Goal: Find specific page/section

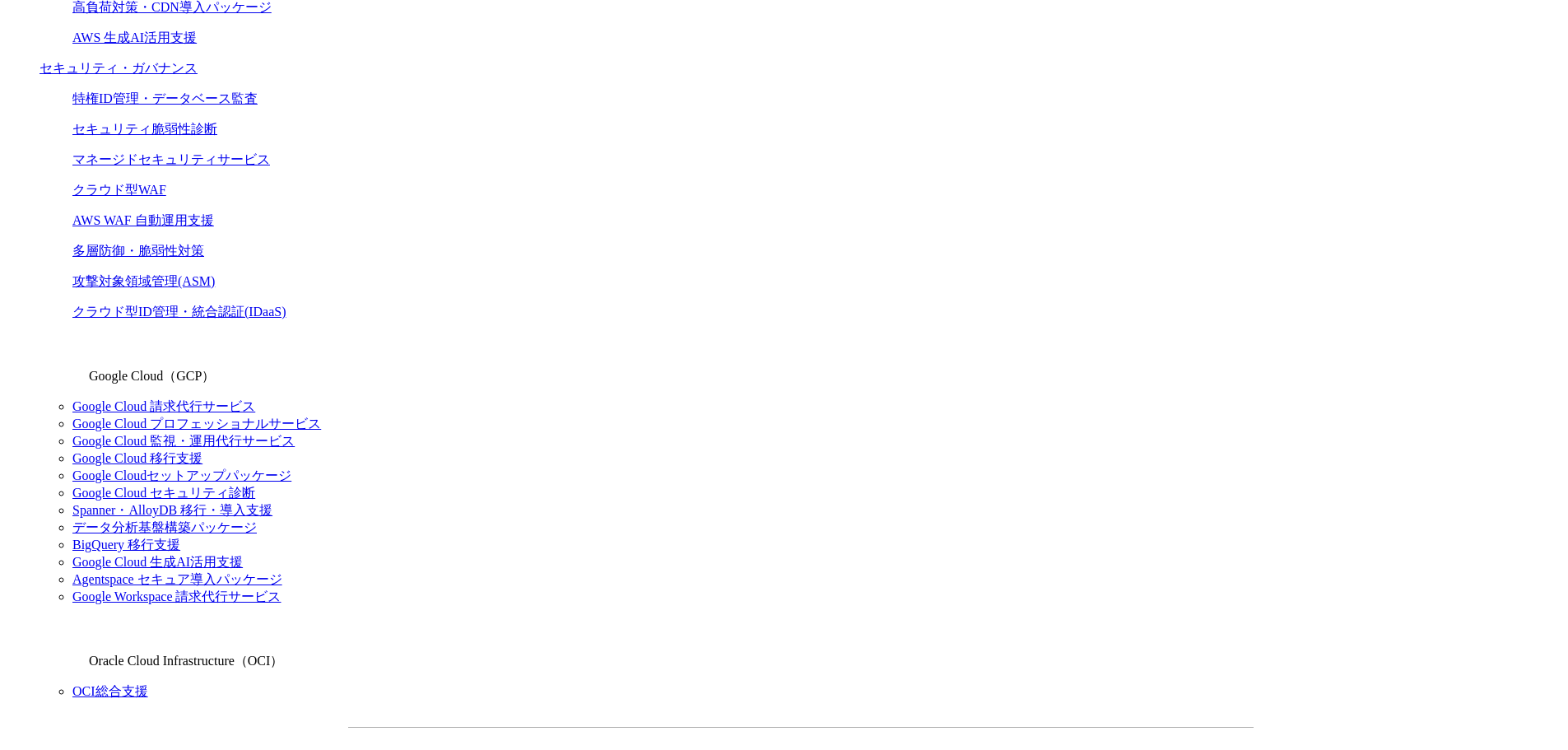
scroll to position [1153, 0]
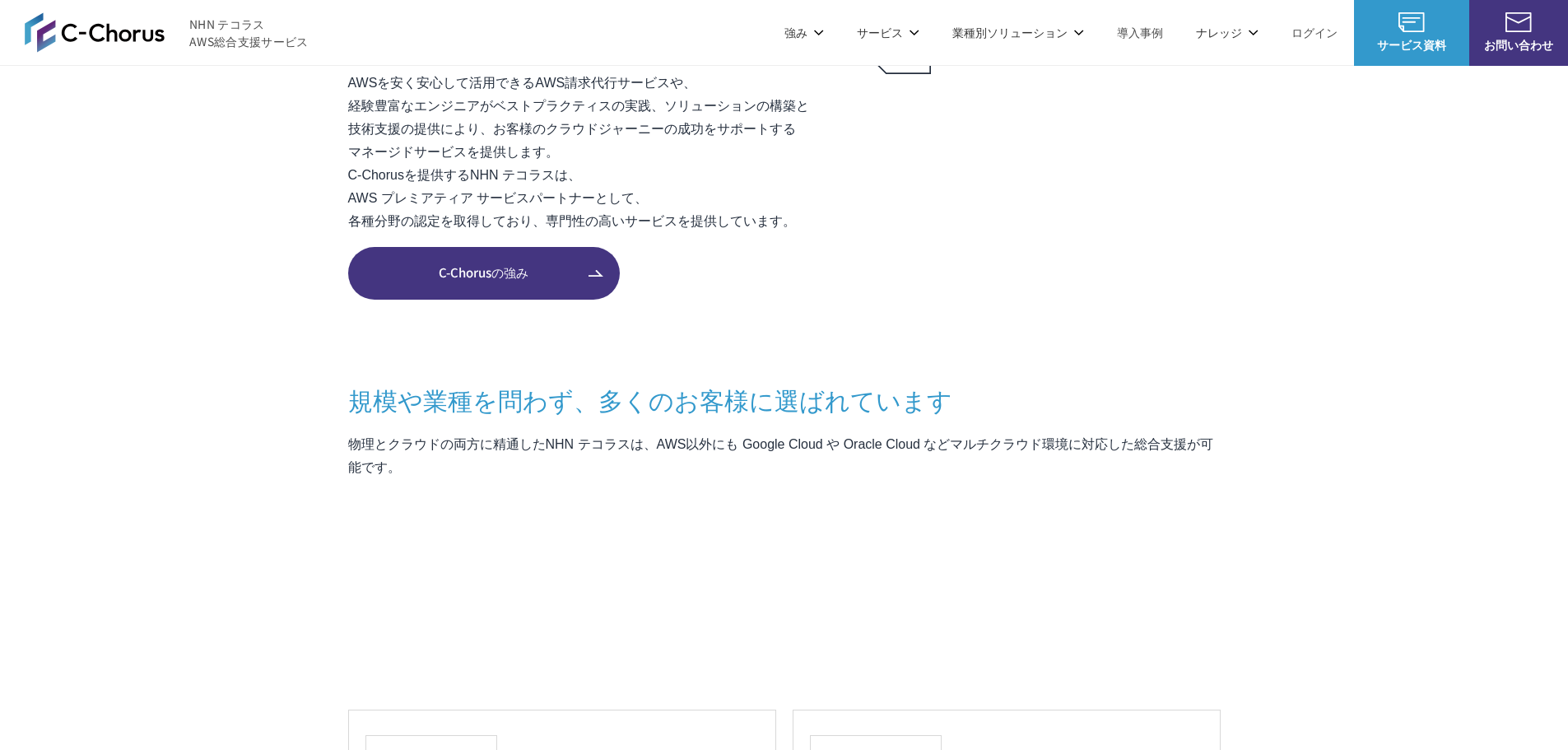
click at [107, 37] on img at bounding box center [95, 32] width 140 height 40
